Goal: Task Accomplishment & Management: Manage account settings

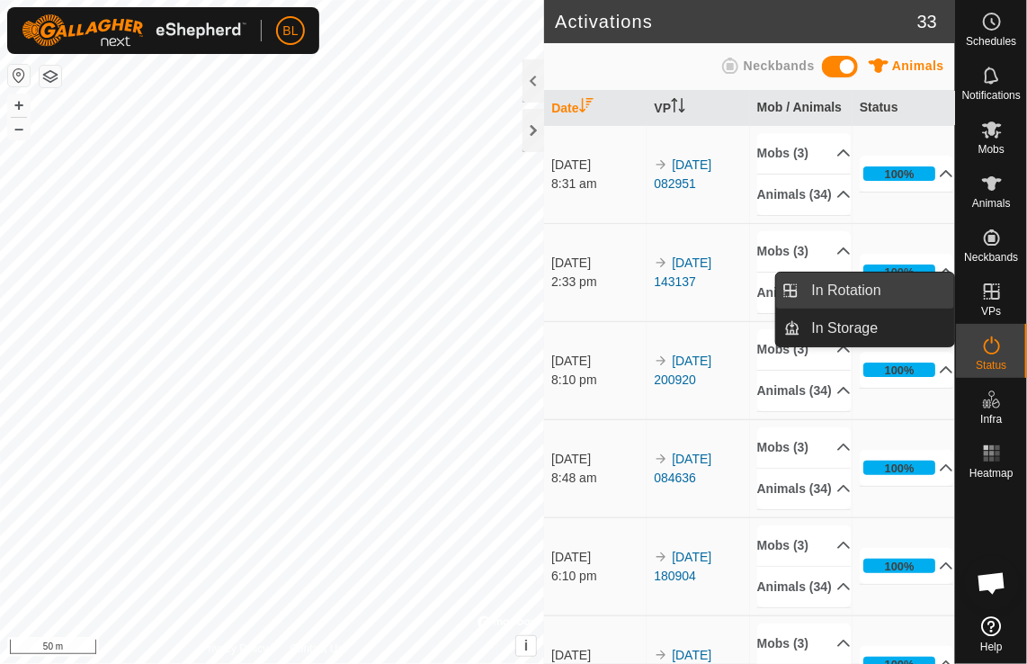
click at [838, 293] on link "In Rotation" at bounding box center [878, 290] width 154 height 36
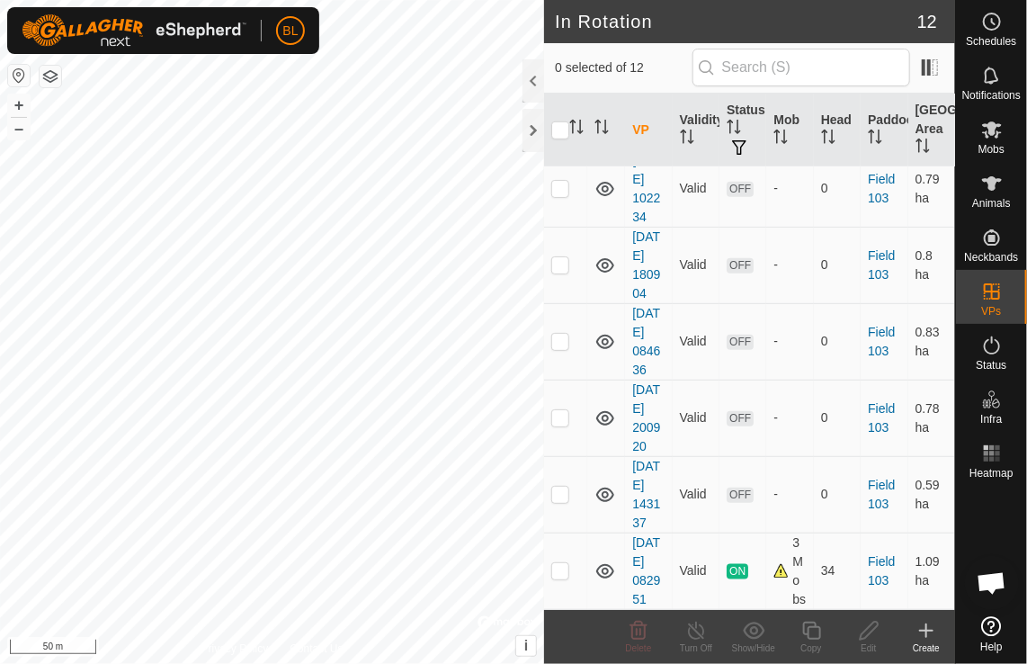
scroll to position [734, 0]
click at [565, 486] on p-checkbox at bounding box center [560, 493] width 18 height 14
checkbox input "true"
click at [558, 410] on p-checkbox at bounding box center [560, 417] width 18 height 14
checkbox input "true"
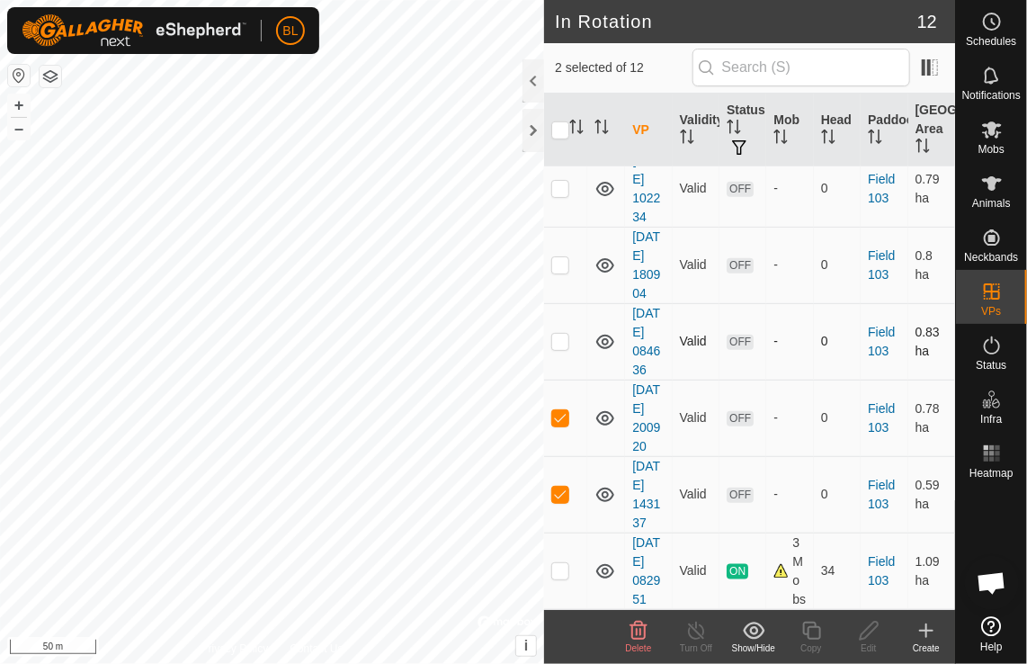
click at [561, 303] on td at bounding box center [565, 341] width 43 height 76
checkbox input "true"
click at [558, 257] on p-checkbox at bounding box center [560, 264] width 18 height 14
checkbox input "true"
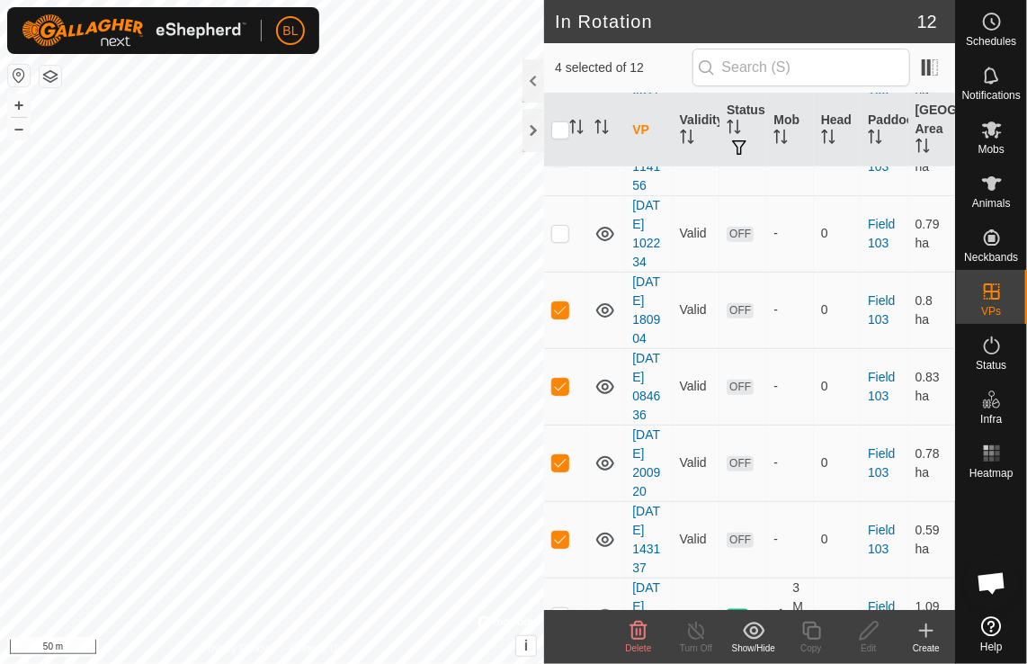
scroll to position [462, 0]
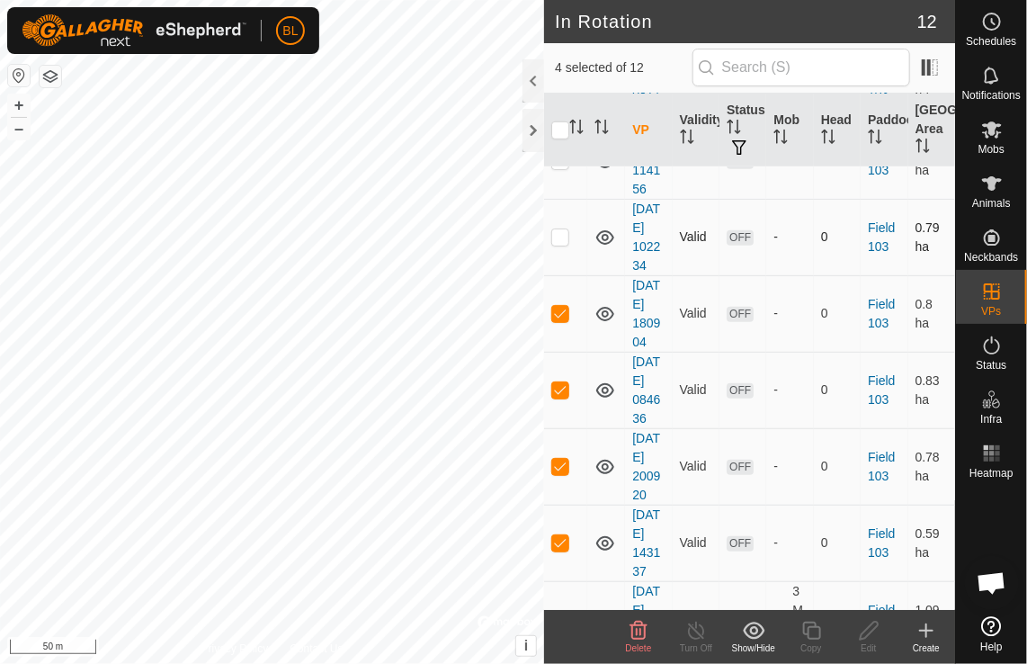
click at [558, 244] on p-checkbox at bounding box center [560, 236] width 18 height 14
checkbox input "true"
click at [554, 167] on p-checkbox at bounding box center [560, 160] width 18 height 14
checkbox input "true"
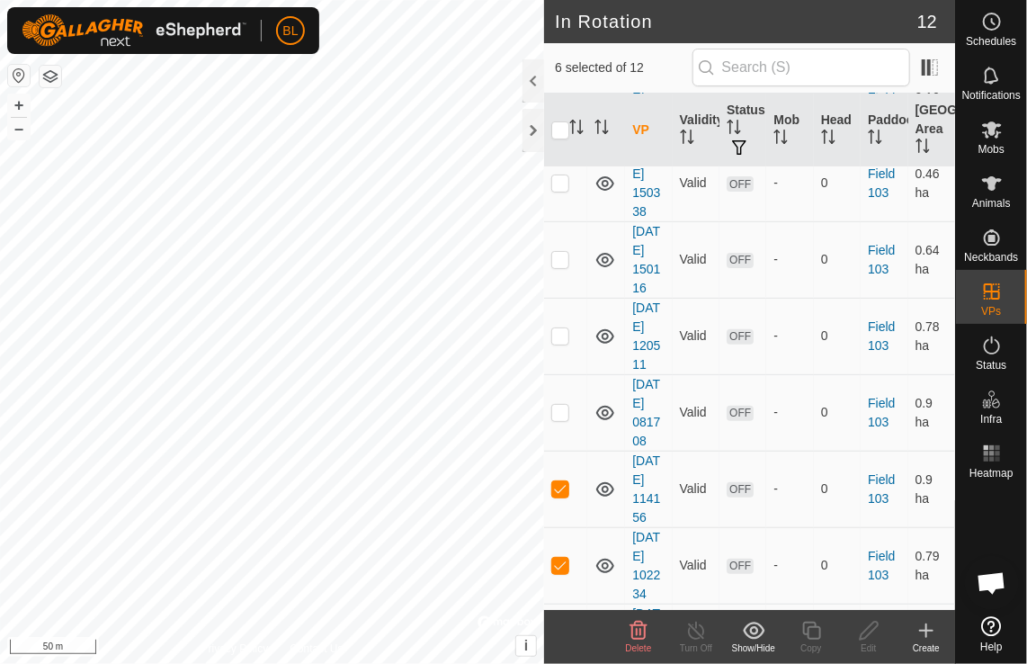
scroll to position [120, 0]
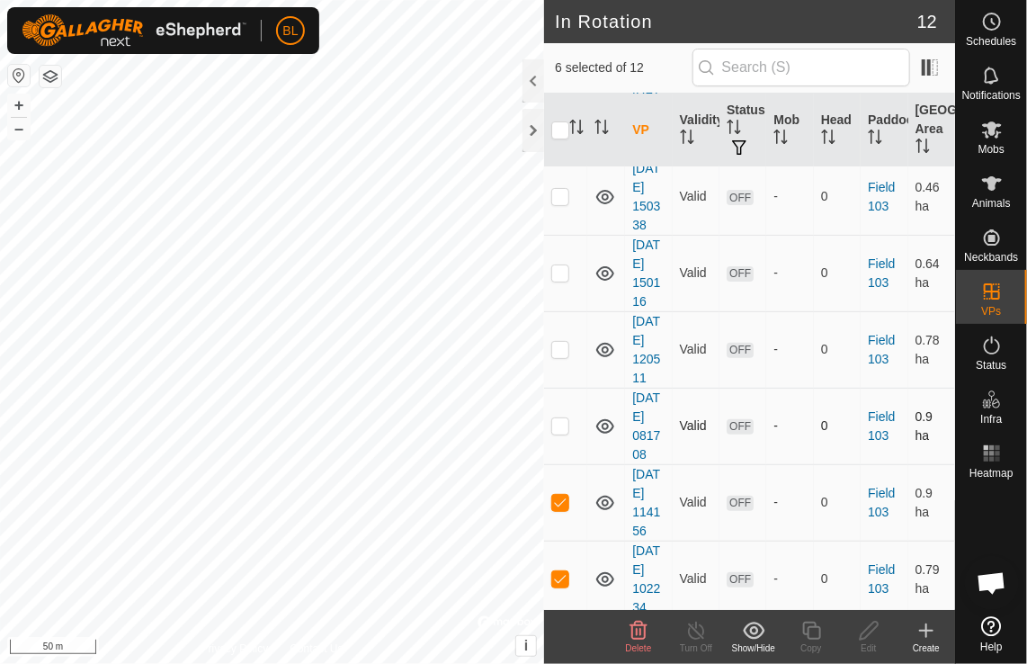
click at [558, 433] on p-checkbox at bounding box center [560, 425] width 18 height 14
checkbox input "true"
click at [561, 356] on p-checkbox at bounding box center [560, 349] width 18 height 14
checkbox input "true"
click at [560, 280] on p-checkbox at bounding box center [560, 272] width 18 height 14
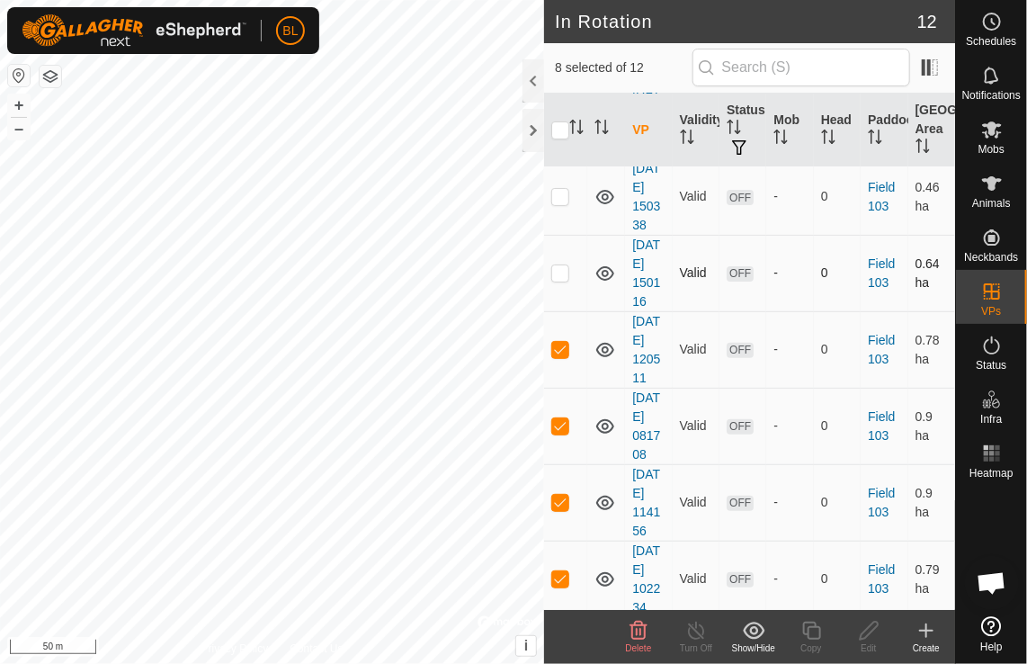
checkbox input "true"
click at [558, 203] on p-checkbox at bounding box center [560, 196] width 18 height 14
checkbox input "true"
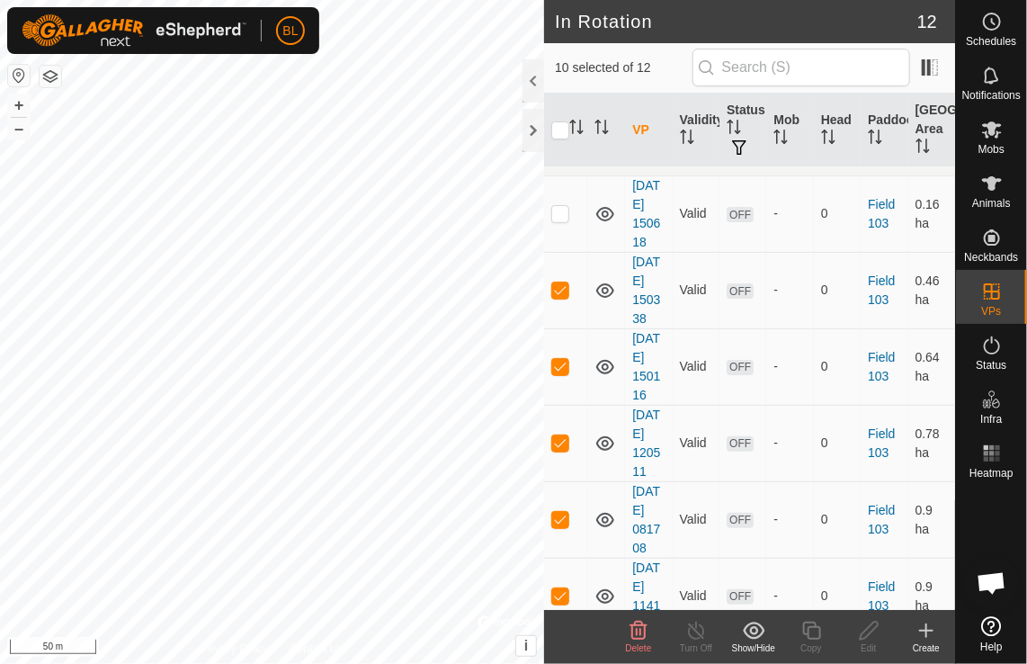
scroll to position [0, 0]
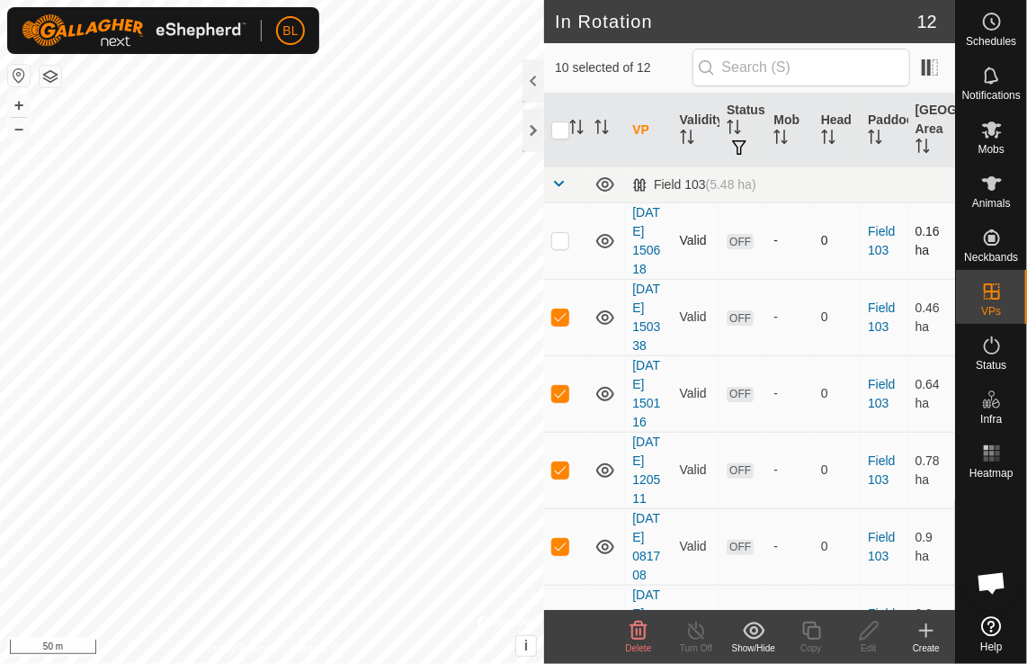
click at [558, 247] on p-checkbox at bounding box center [560, 240] width 18 height 14
checkbox input "true"
click at [566, 183] on td at bounding box center [565, 184] width 43 height 36
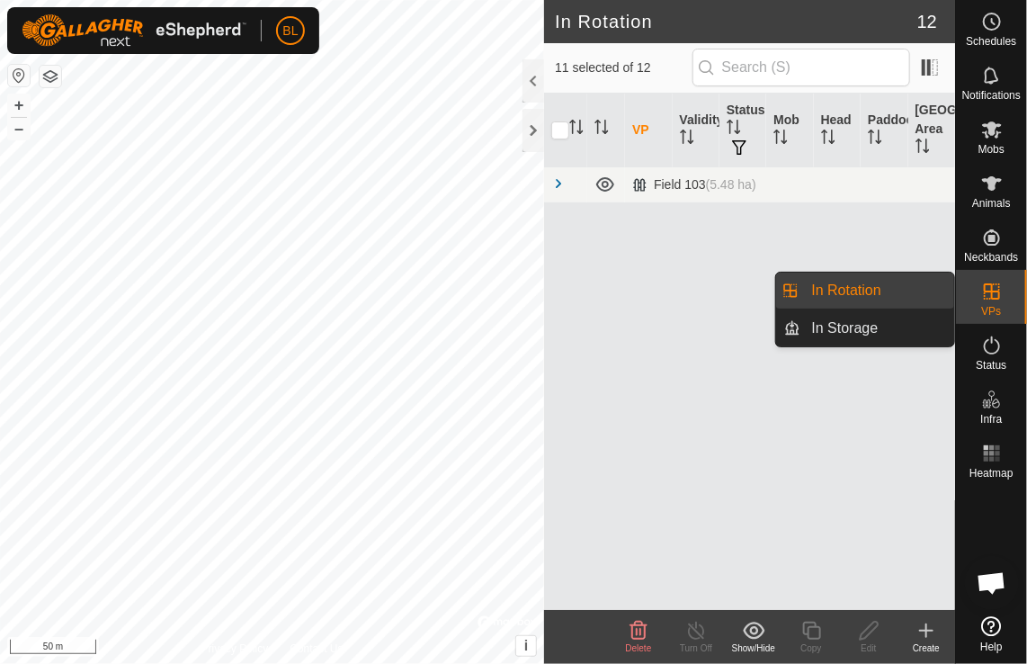
click at [861, 295] on link "In Rotation" at bounding box center [878, 290] width 154 height 36
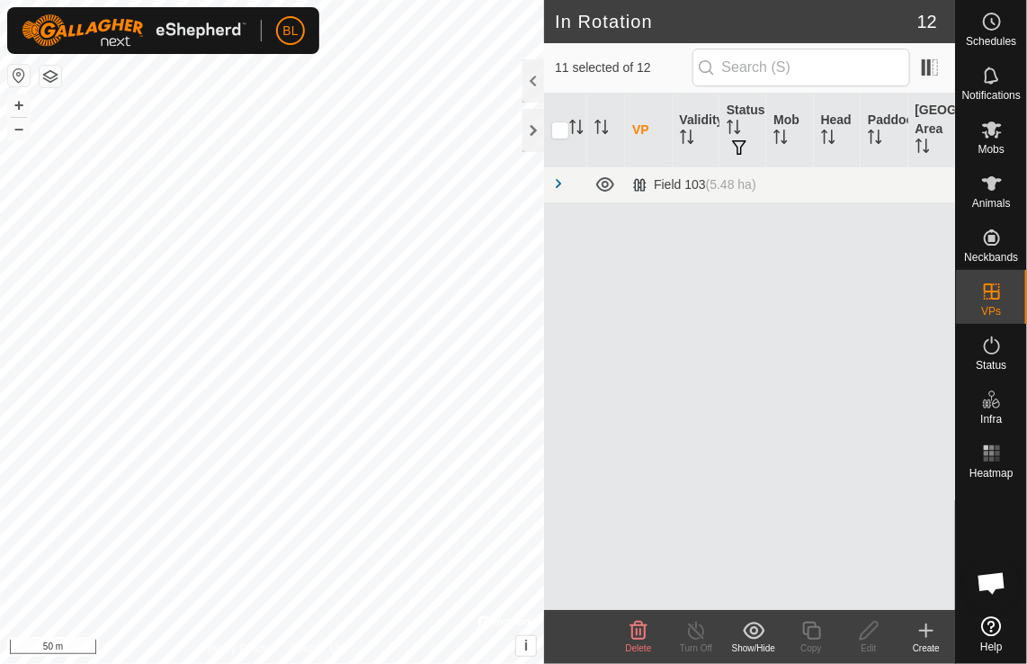
click at [640, 634] on icon at bounding box center [638, 629] width 17 height 18
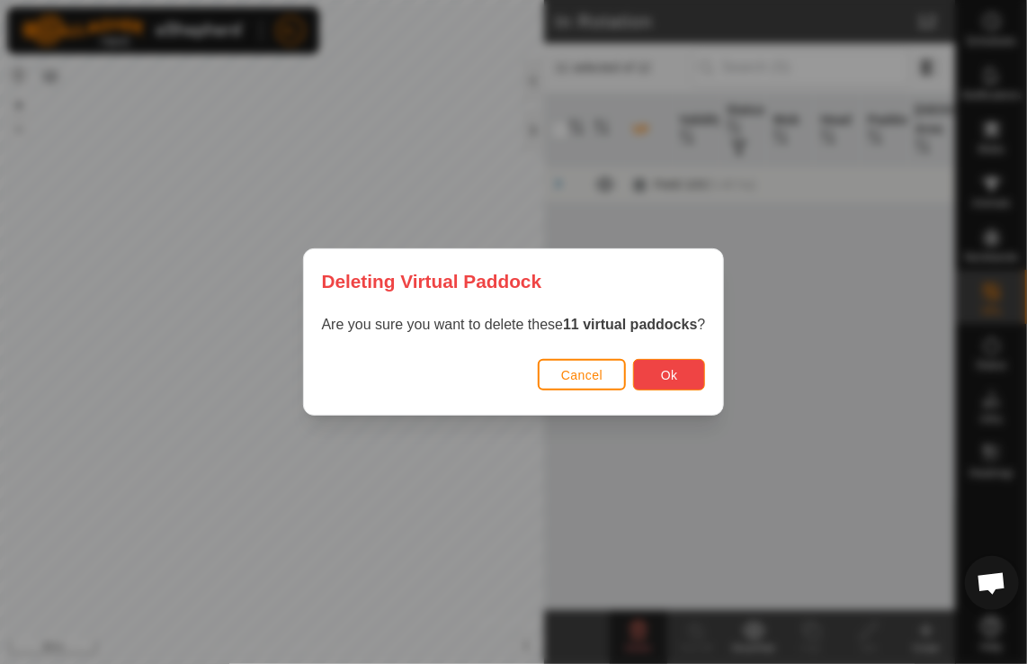
click at [667, 373] on span "Ok" at bounding box center [669, 375] width 17 height 14
